Goal: Task Accomplishment & Management: Use online tool/utility

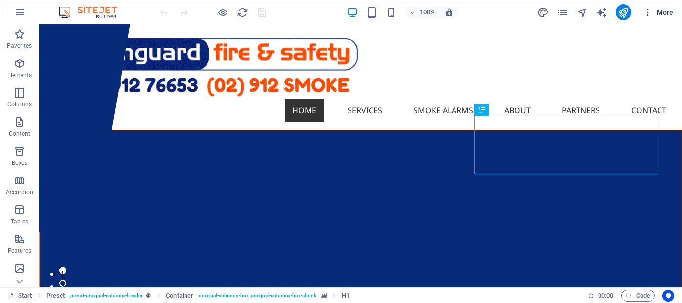
click at [653, 14] on icon "button" at bounding box center [648, 12] width 10 height 10
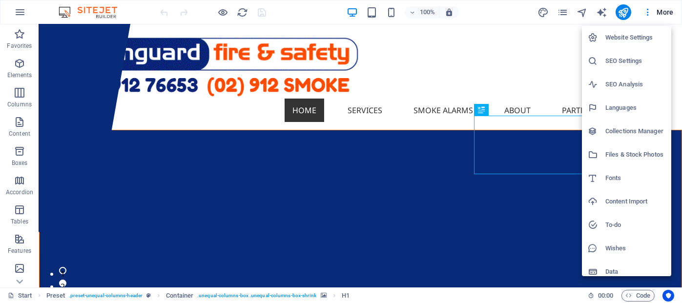
click at [95, 33] on div at bounding box center [341, 151] width 682 height 303
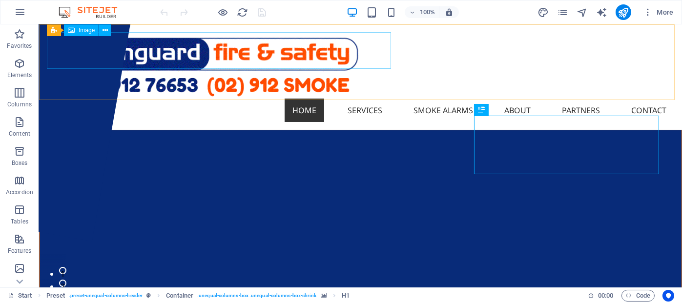
click at [95, 33] on span "Image" at bounding box center [87, 30] width 16 height 6
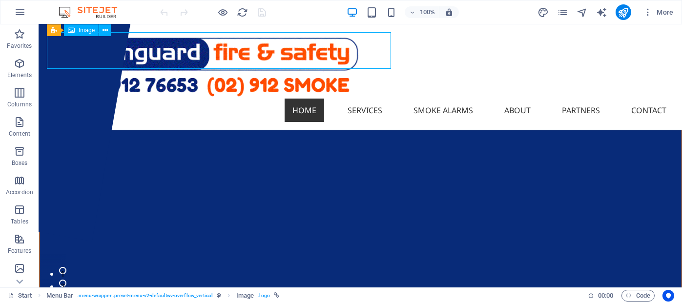
click at [95, 33] on span "Image" at bounding box center [87, 30] width 16 height 6
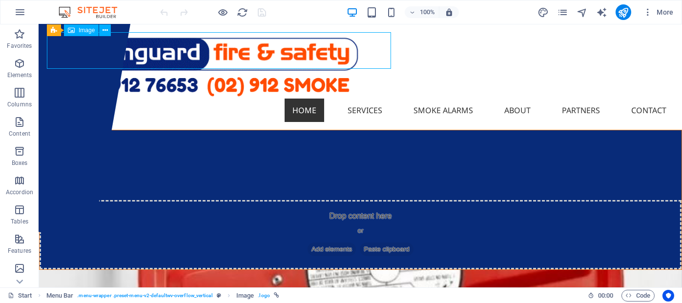
select select "%"
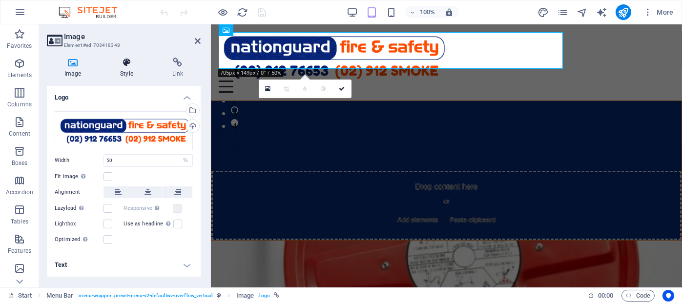
click at [128, 63] on icon at bounding box center [126, 63] width 48 height 10
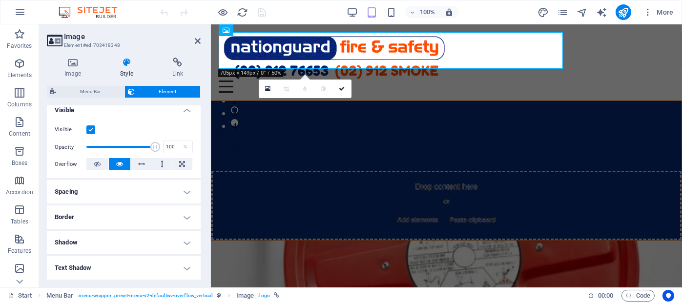
scroll to position [238, 0]
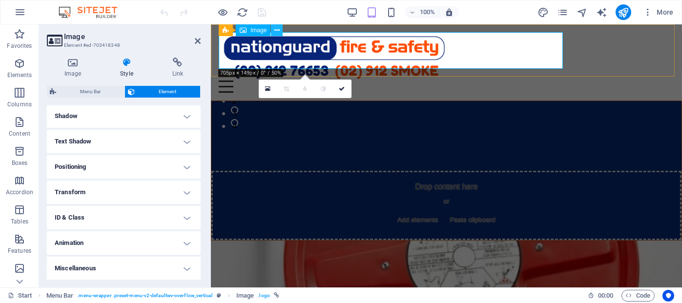
click at [276, 31] on icon at bounding box center [276, 30] width 5 height 10
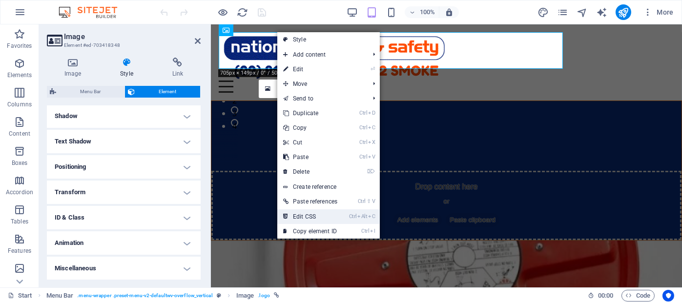
drag, startPoint x: 303, startPoint y: 213, endPoint x: 93, endPoint y: 190, distance: 211.1
click at [303, 213] on link "Ctrl Alt C Edit CSS" at bounding box center [310, 216] width 66 height 15
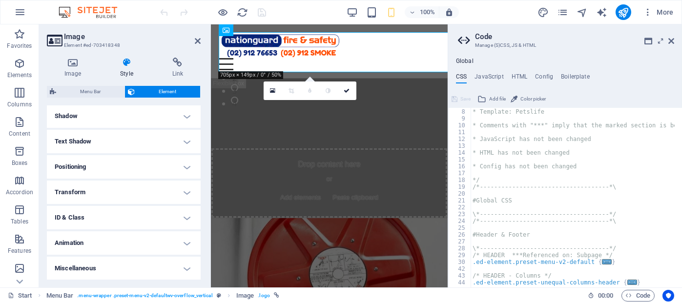
scroll to position [0, 0]
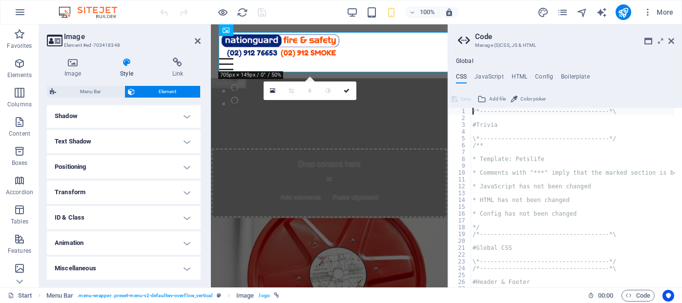
click at [148, 163] on h4 "Positioning" at bounding box center [124, 166] width 154 height 23
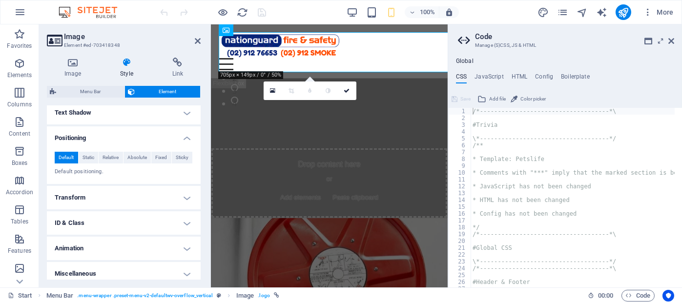
scroll to position [272, 0]
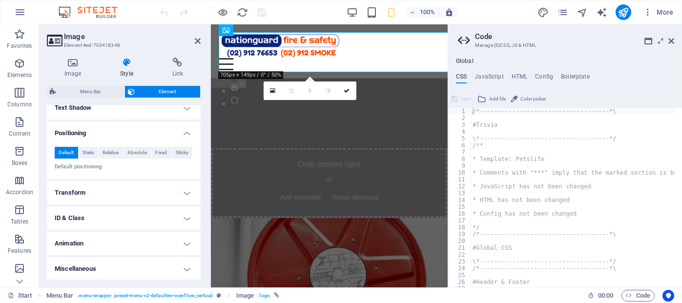
click at [190, 193] on h4 "Transform" at bounding box center [124, 192] width 154 height 23
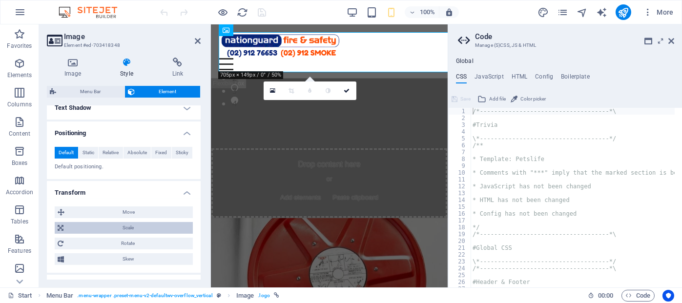
click at [130, 226] on span "Scale" at bounding box center [127, 228] width 123 height 12
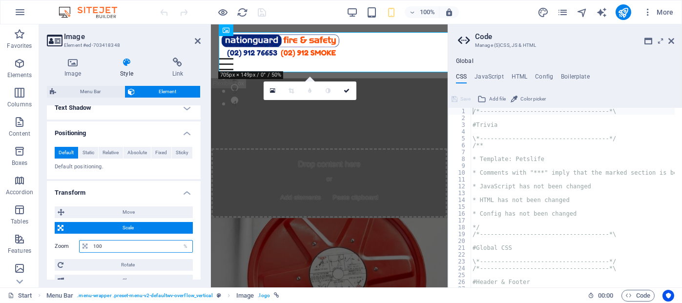
click at [143, 246] on input "100" at bounding box center [142, 247] width 102 height 12
type input "1"
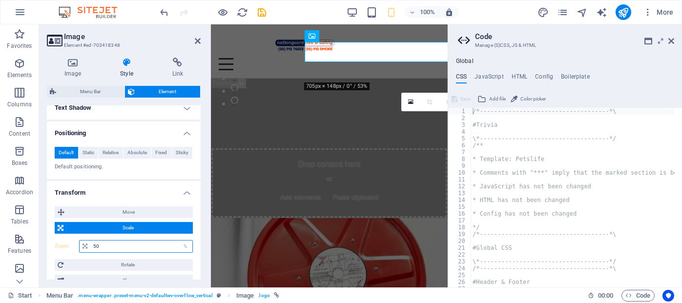
type input "50"
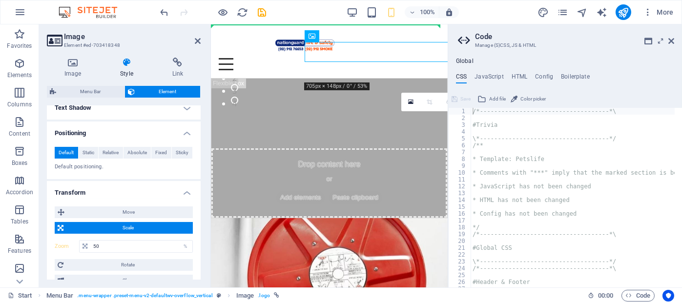
drag, startPoint x: 541, startPoint y: 65, endPoint x: 256, endPoint y: 41, distance: 285.5
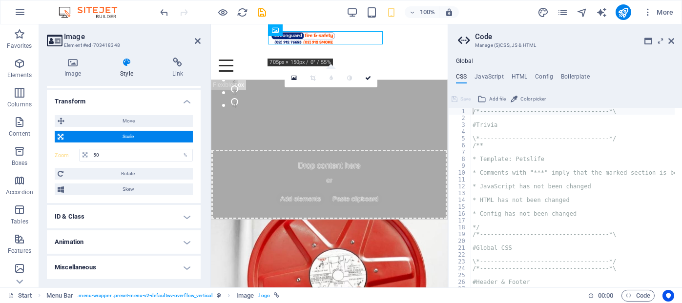
scroll to position [168, 0]
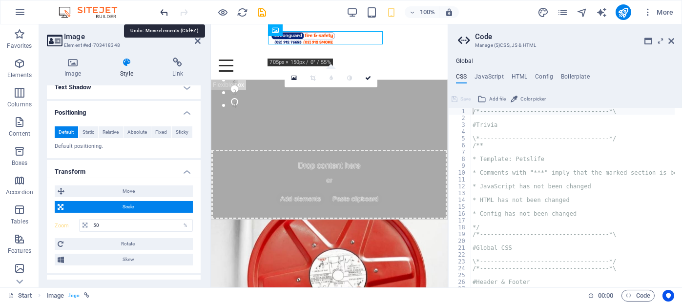
click at [163, 12] on icon "undo" at bounding box center [164, 12] width 11 height 11
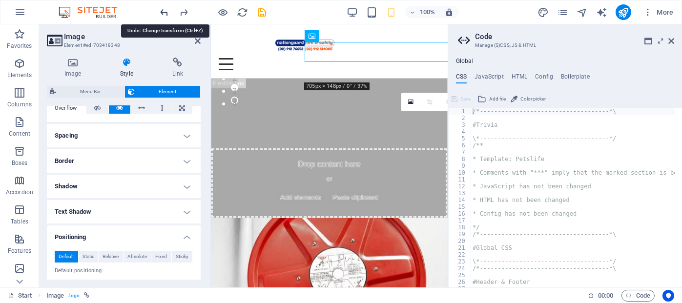
scroll to position [272, 0]
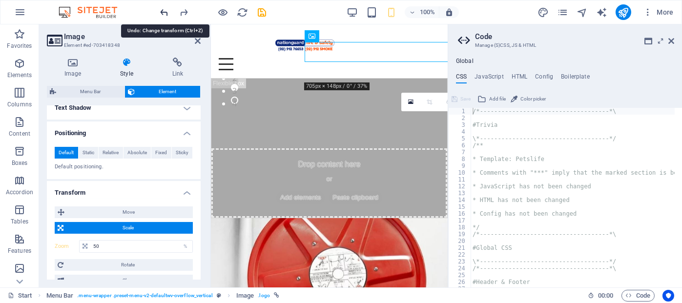
click at [163, 12] on icon "undo" at bounding box center [164, 12] width 11 height 11
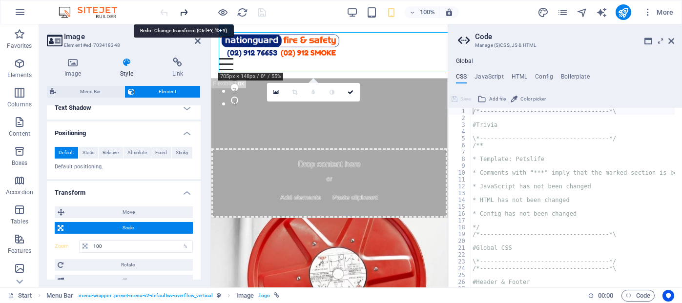
click at [184, 11] on icon "redo" at bounding box center [184, 12] width 11 height 11
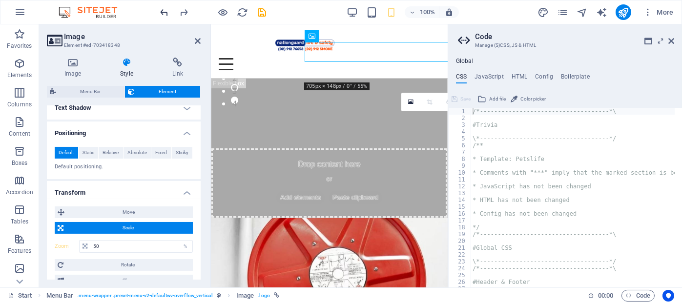
click at [163, 12] on icon "undo" at bounding box center [164, 12] width 11 height 11
type input "100"
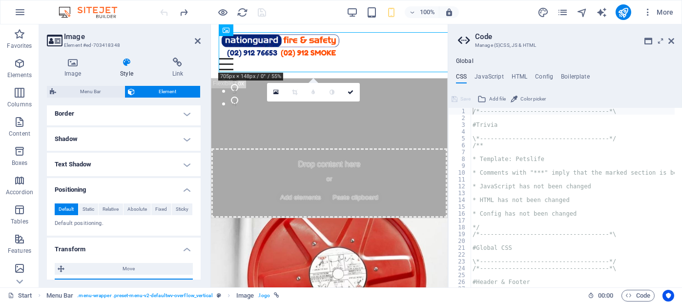
scroll to position [118, 0]
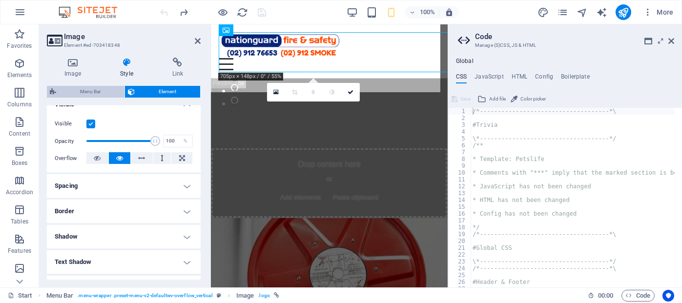
click at [91, 94] on span "Menu Bar" at bounding box center [90, 92] width 62 height 12
select select "rem"
select select
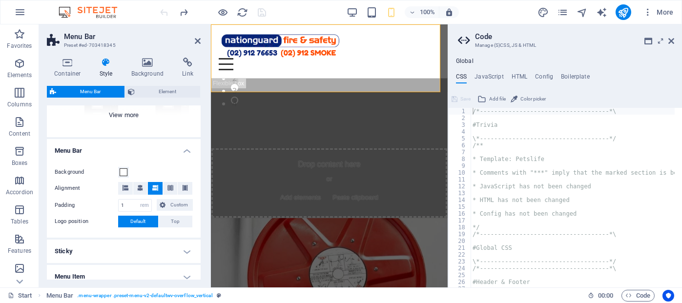
scroll to position [146, 0]
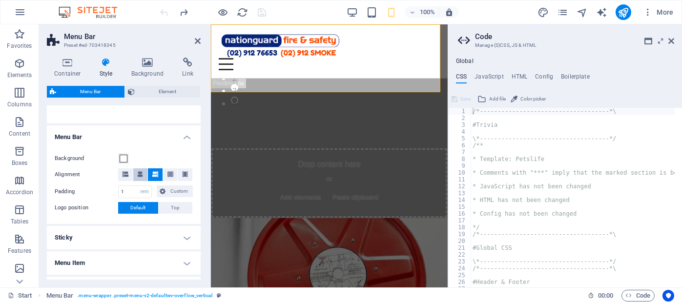
click at [139, 172] on icon at bounding box center [140, 174] width 6 height 6
click at [671, 42] on icon at bounding box center [671, 41] width 6 height 8
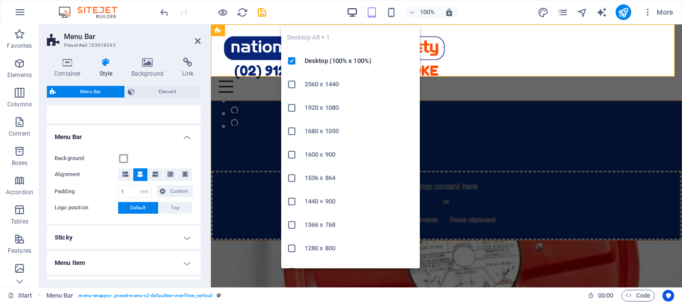
click at [350, 10] on icon "button" at bounding box center [352, 12] width 11 height 11
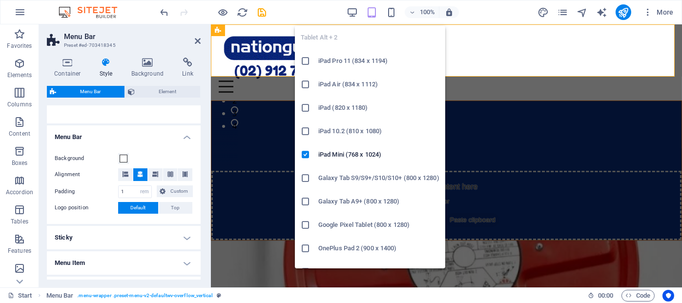
click at [371, 12] on icon "button" at bounding box center [371, 12] width 11 height 11
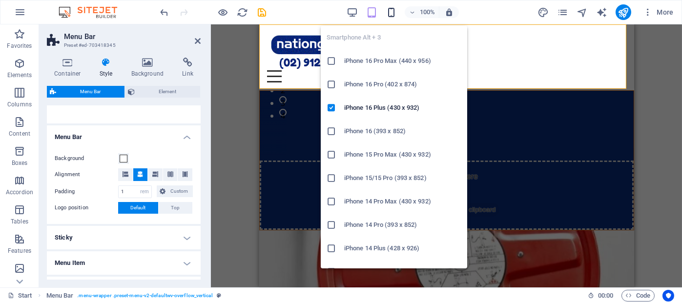
click at [392, 15] on icon "button" at bounding box center [391, 12] width 11 height 11
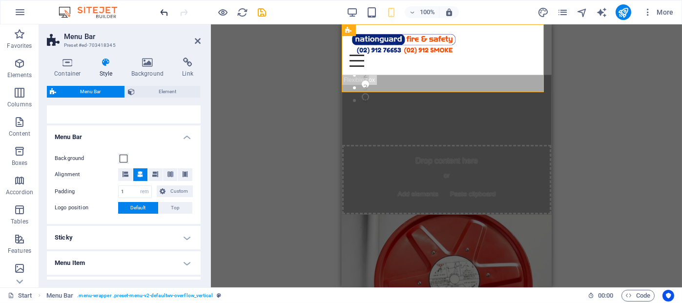
click at [165, 11] on icon "undo" at bounding box center [164, 12] width 11 height 11
click at [376, 42] on figure at bounding box center [446, 43] width 194 height 22
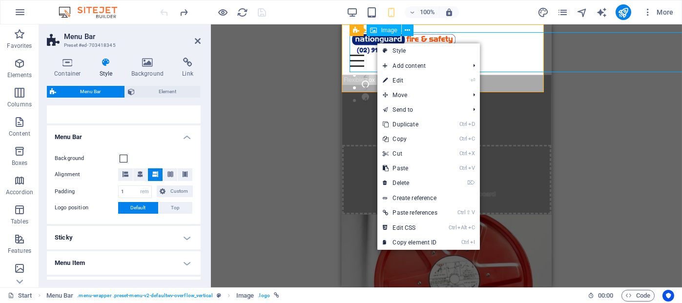
click at [263, 80] on div "Drag here to replace the existing content. Press “Ctrl” if you want to create a…" at bounding box center [446, 155] width 471 height 263
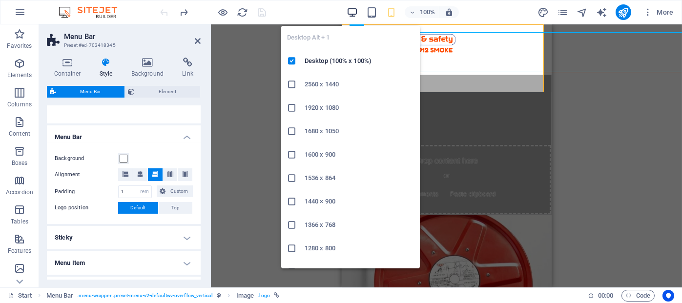
click at [357, 13] on icon "button" at bounding box center [352, 12] width 11 height 11
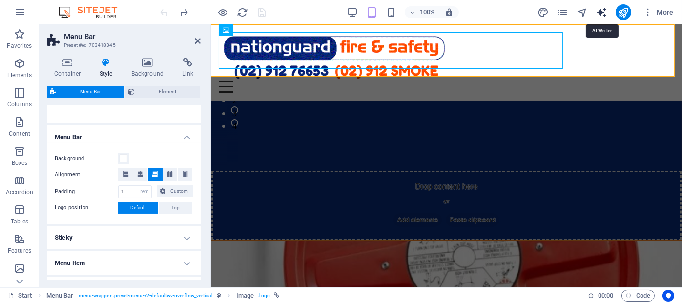
click at [602, 11] on icon "text_generator" at bounding box center [601, 12] width 11 height 11
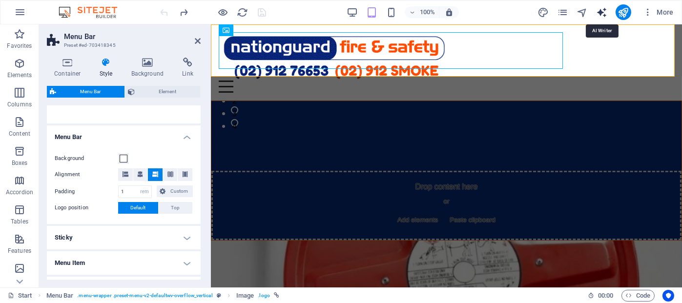
select select "English"
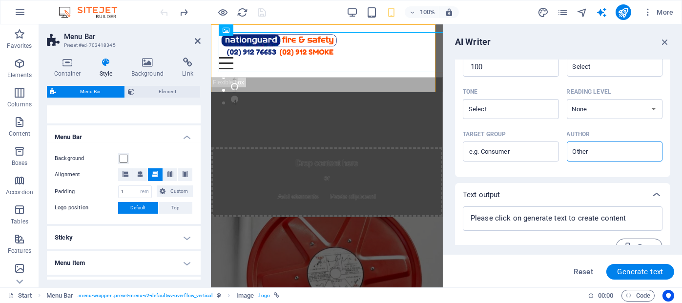
scroll to position [261, 0]
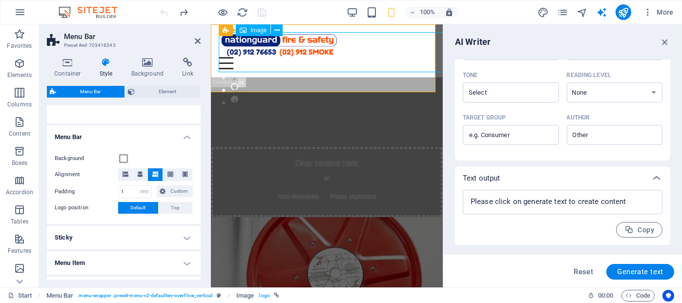
click at [413, 41] on figure at bounding box center [326, 44] width 216 height 25
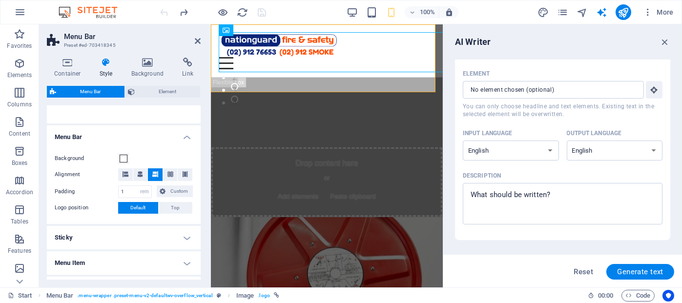
scroll to position [0, 0]
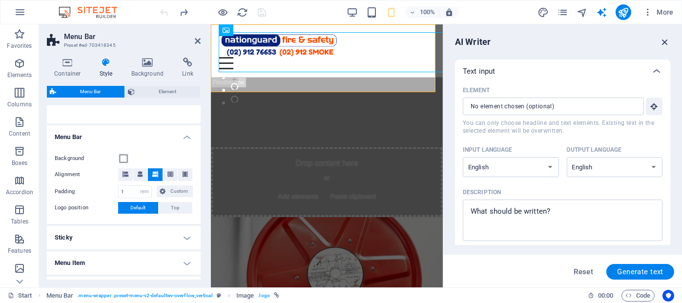
click at [668, 43] on icon "button" at bounding box center [664, 42] width 11 height 11
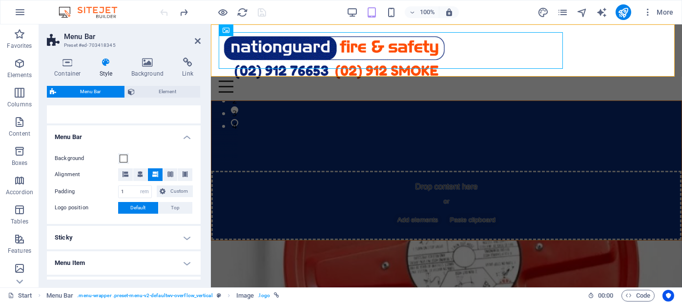
click at [202, 41] on aside "Menu Bar Preset #ed-703418345 Container Style Background Link Size Height Defau…" at bounding box center [125, 155] width 172 height 263
click at [197, 41] on icon at bounding box center [198, 41] width 6 height 8
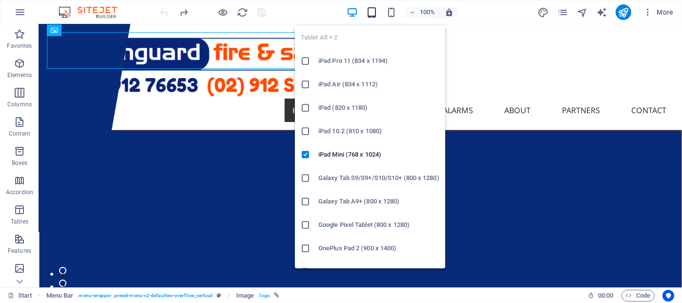
click at [377, 15] on icon "button" at bounding box center [371, 12] width 11 height 11
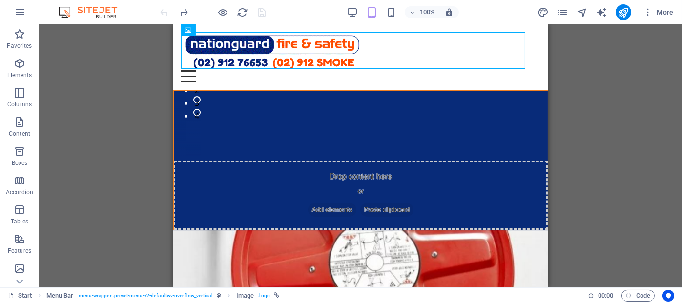
click at [110, 82] on div "Container Preset H1 Preset Preset Container Spacer Text Spacer Placeholder Pres…" at bounding box center [360, 155] width 643 height 263
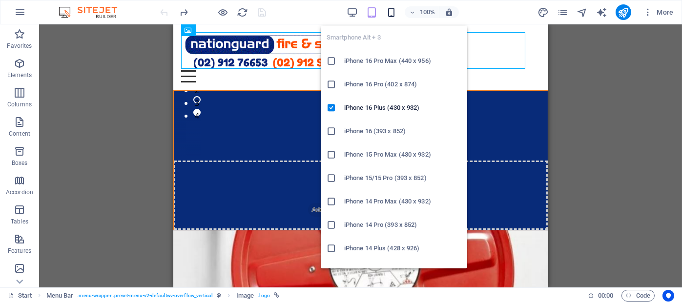
click at [393, 13] on icon "button" at bounding box center [391, 12] width 11 height 11
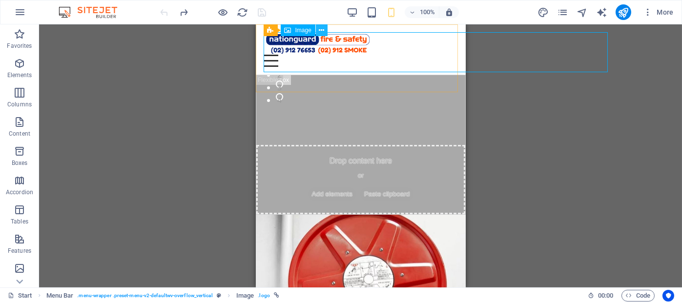
click at [321, 30] on icon at bounding box center [321, 30] width 5 height 10
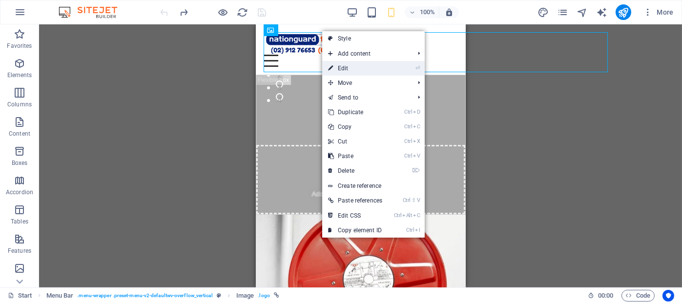
click at [346, 67] on link "⏎ Edit" at bounding box center [355, 68] width 66 height 15
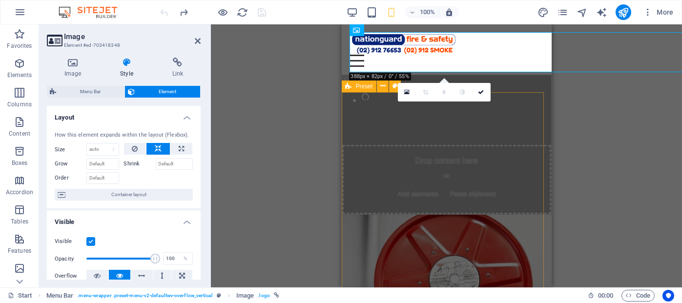
click at [305, 88] on div "Container H1 Preset Preset Container Spacer Text Spacer Placeholder Preset Cont…" at bounding box center [446, 155] width 471 height 263
click at [291, 197] on div "Container H1 Preset Preset Container Spacer Text Spacer Placeholder Preset Cont…" at bounding box center [446, 155] width 471 height 263
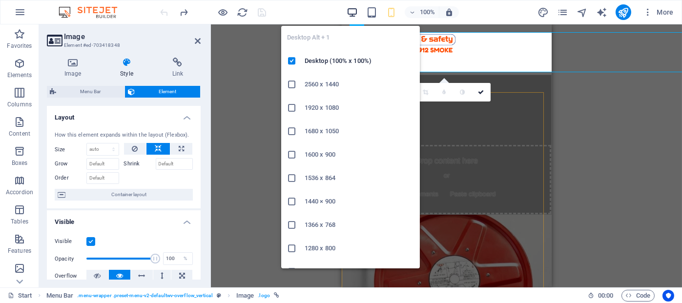
click at [353, 8] on icon "button" at bounding box center [352, 12] width 11 height 11
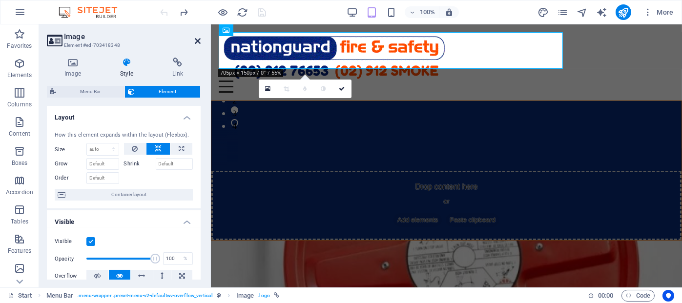
click at [196, 41] on icon at bounding box center [198, 41] width 6 height 8
